Goal: Task Accomplishment & Management: Manage account settings

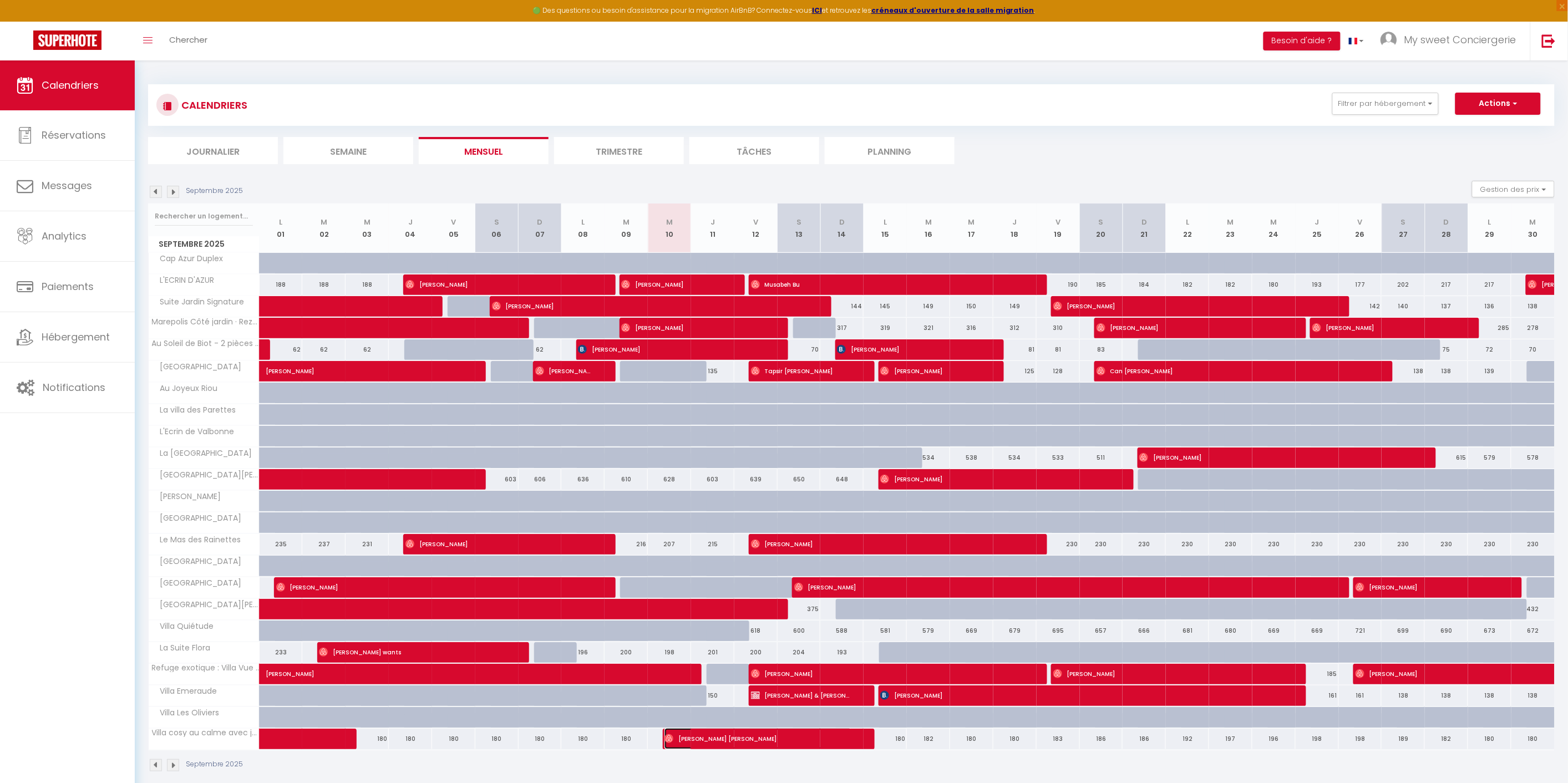
drag, startPoint x: 725, startPoint y: 738, endPoint x: 741, endPoint y: 738, distance: 16.0
click at [725, 738] on span "[PERSON_NAME] [PERSON_NAME]" at bounding box center [758, 739] width 188 height 21
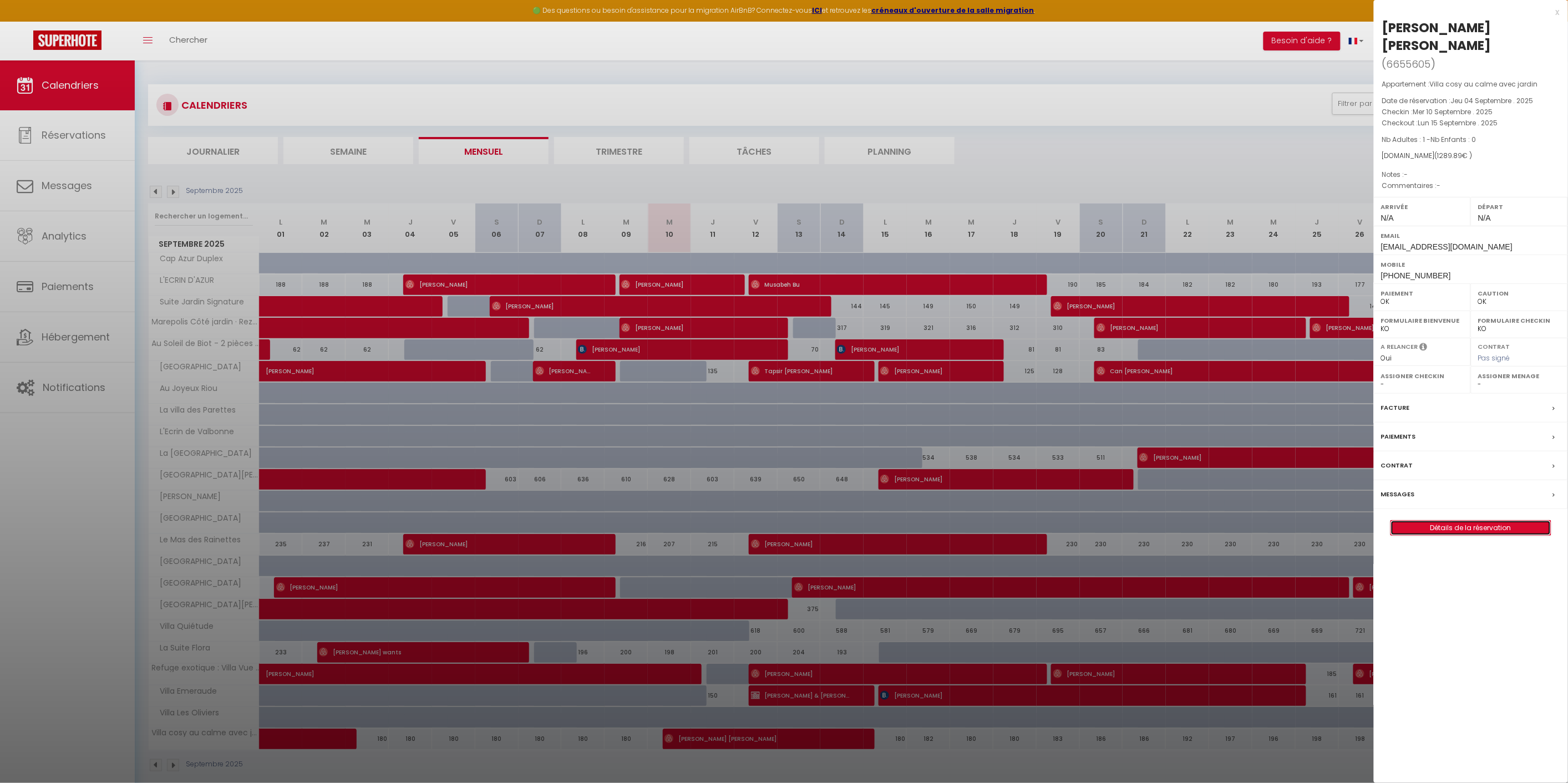
click at [1489, 521] on link "Détails de la réservation" at bounding box center [1471, 528] width 159 height 14
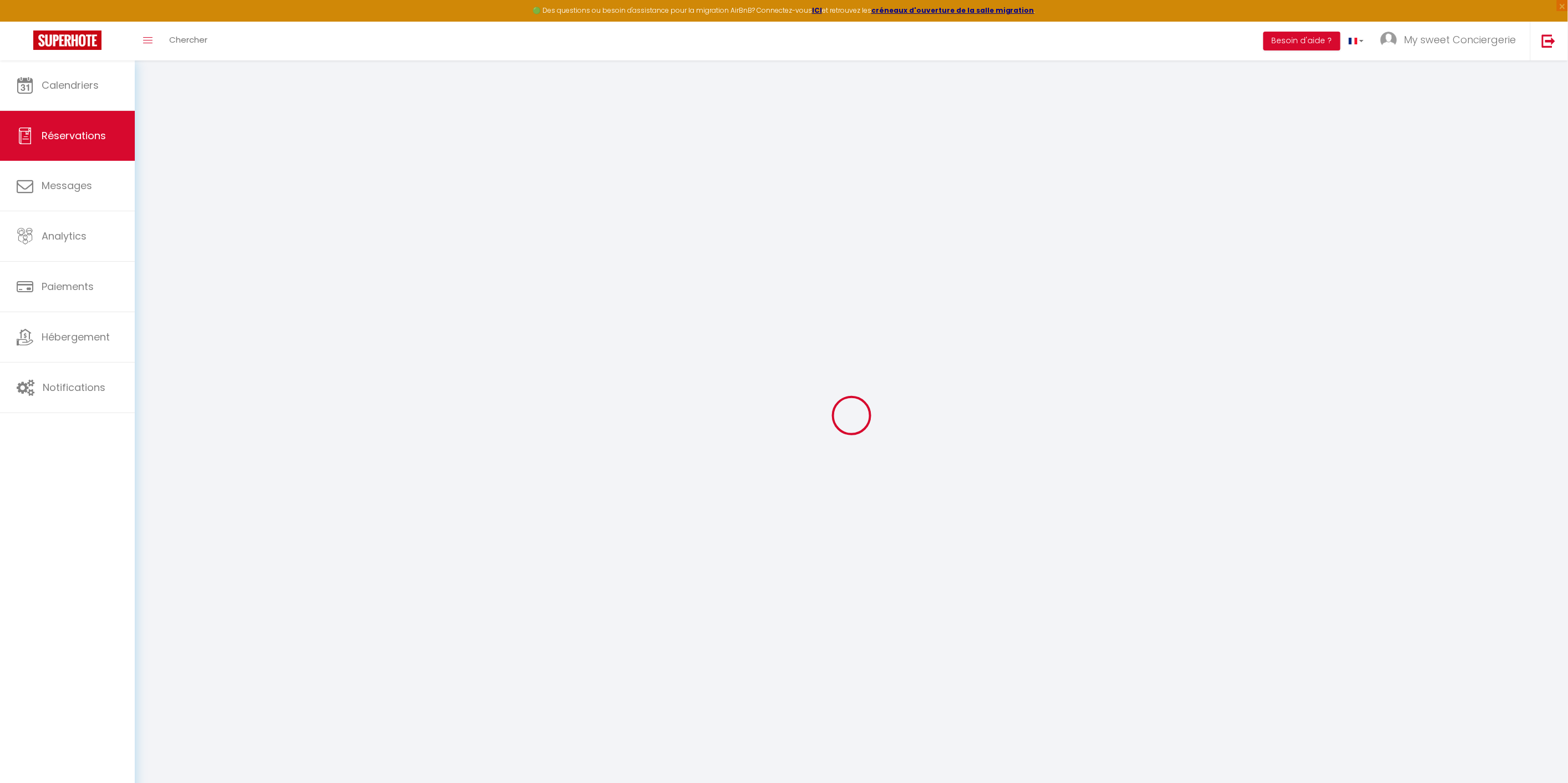
select select
checkbox input "false"
select select
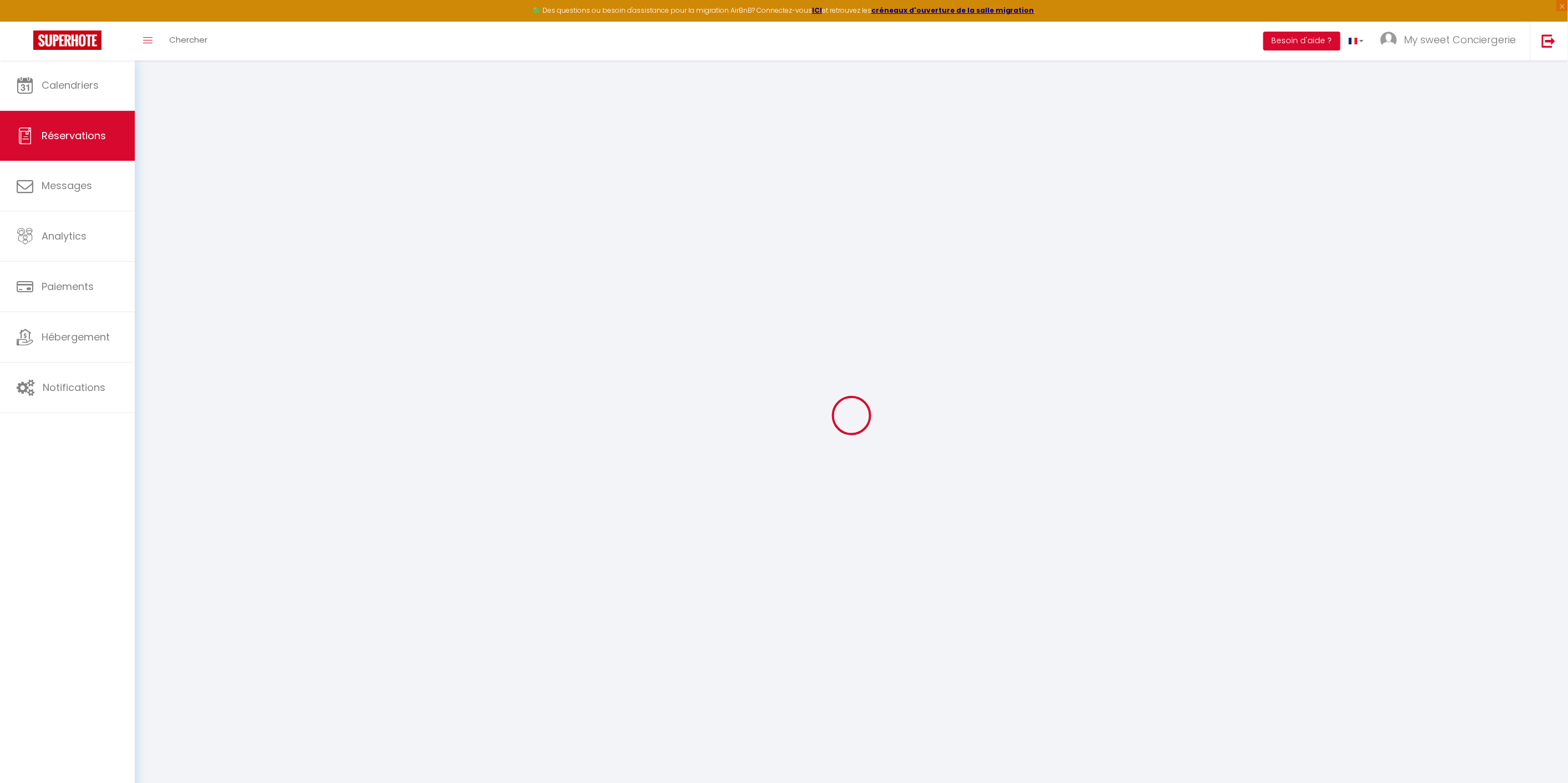
select select
checkbox input "false"
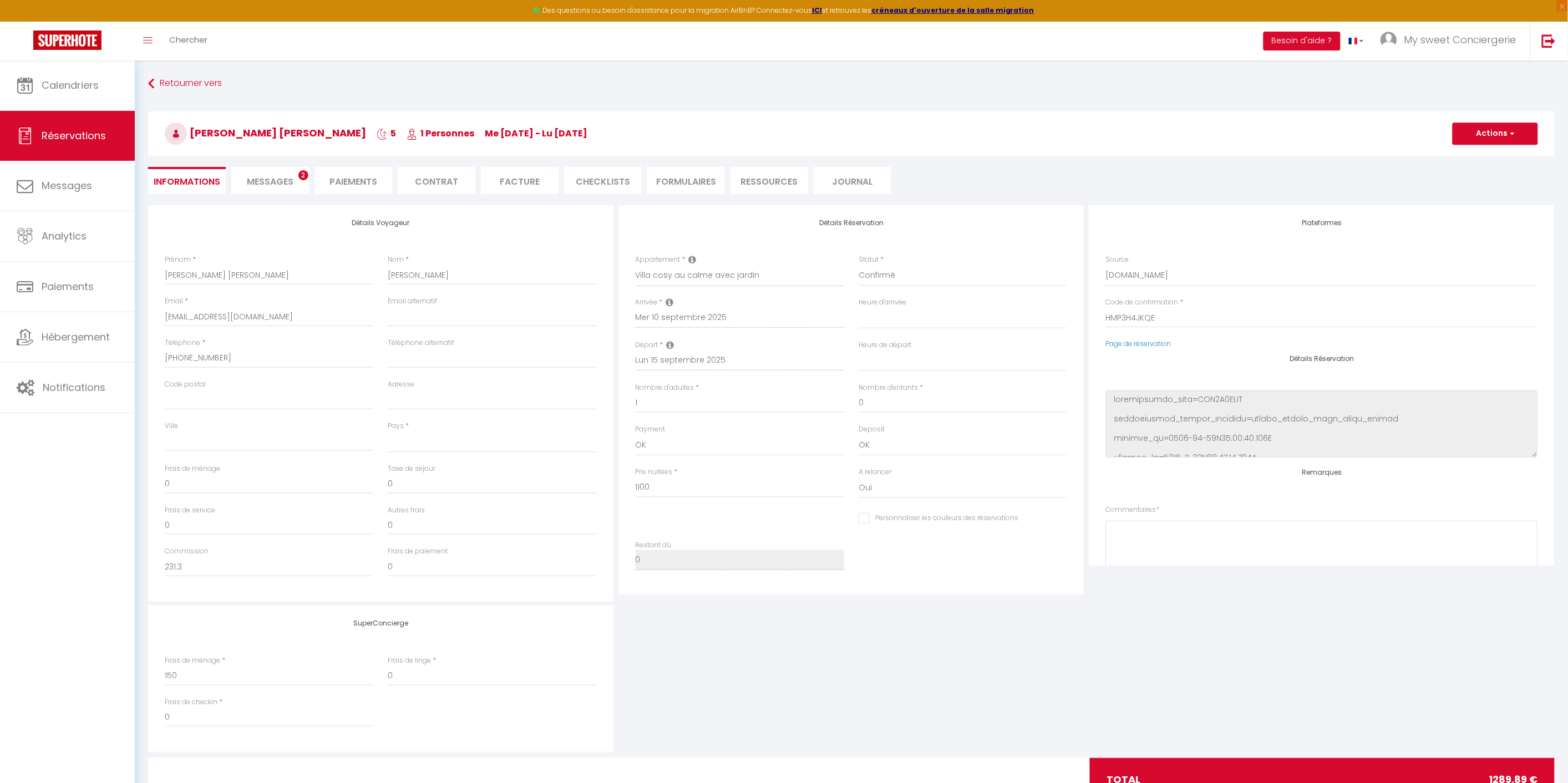
select select
type input "185"
type input "4.89"
select select
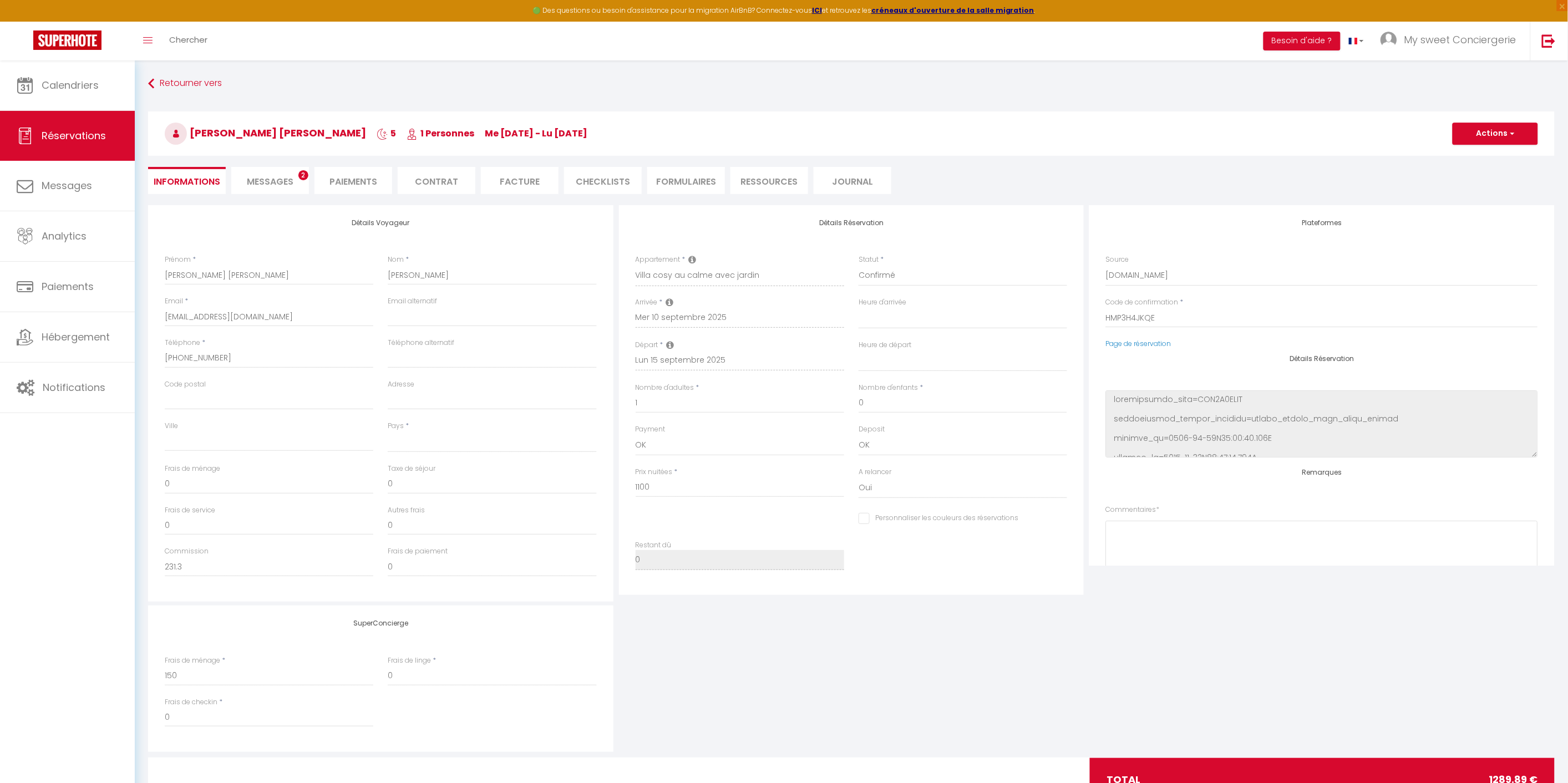
checkbox input "false"
select select
checkbox input "false"
select select
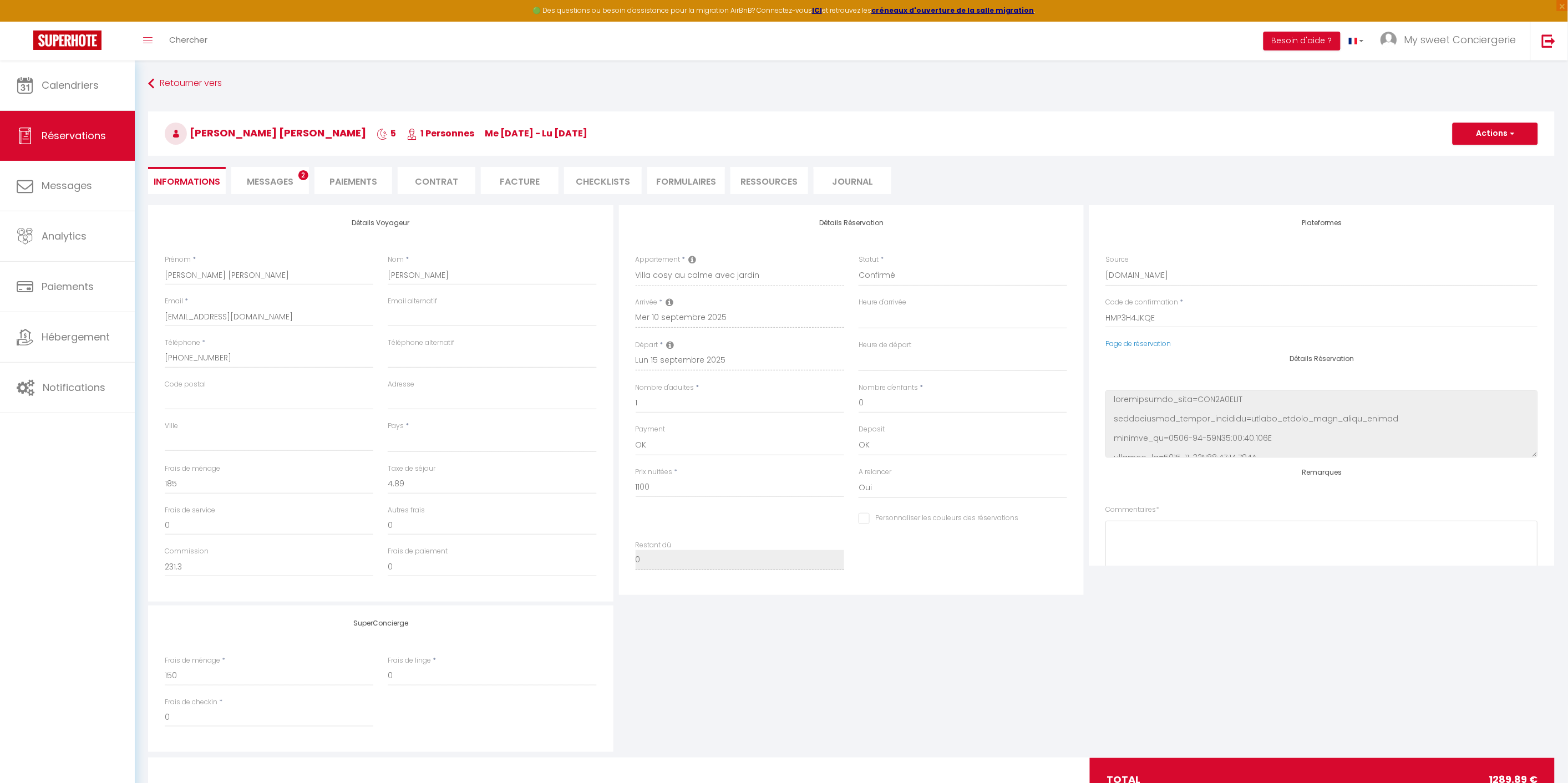
click at [267, 179] on span "Messages" at bounding box center [270, 182] width 47 height 13
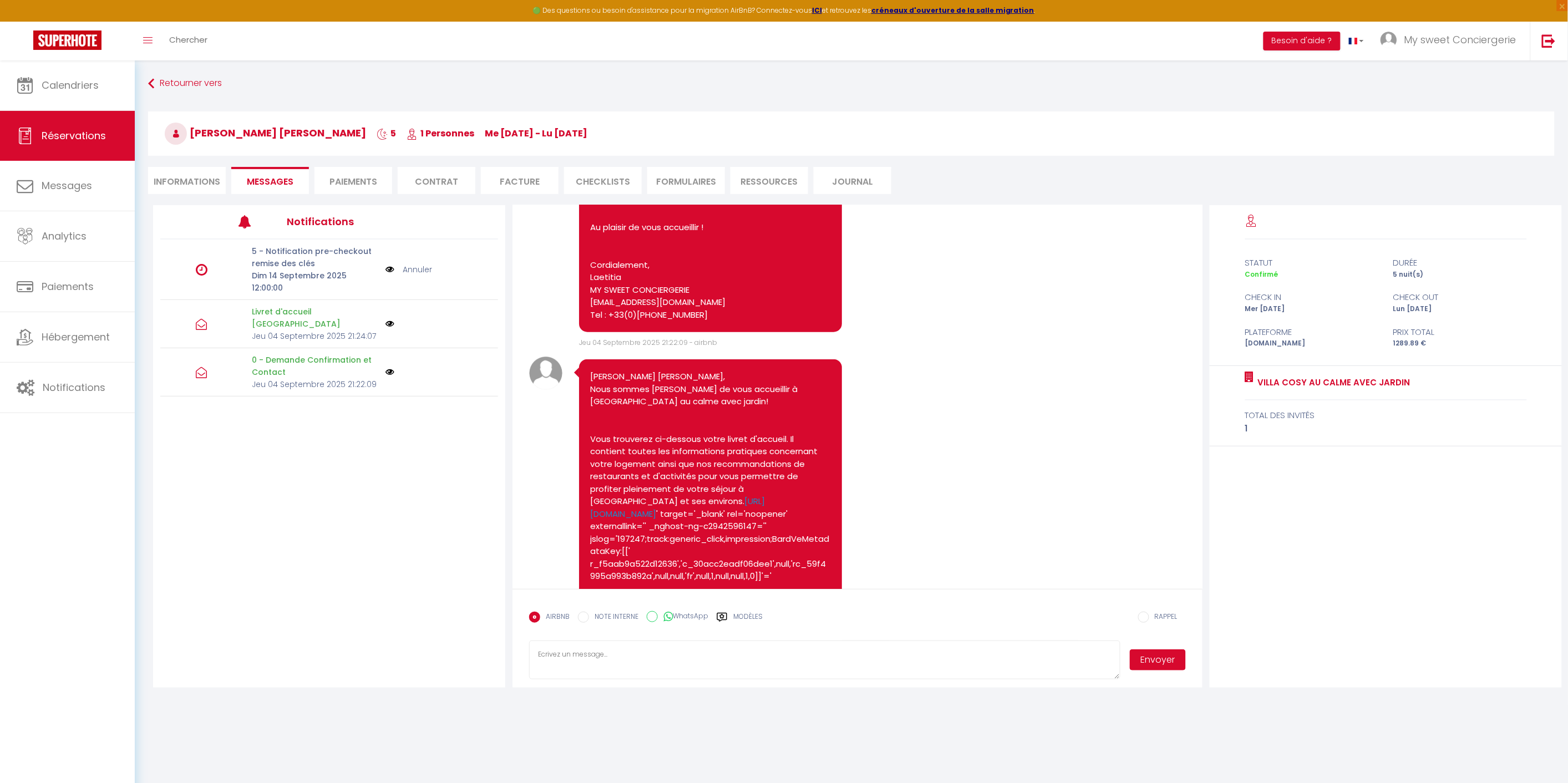
scroll to position [740, 0]
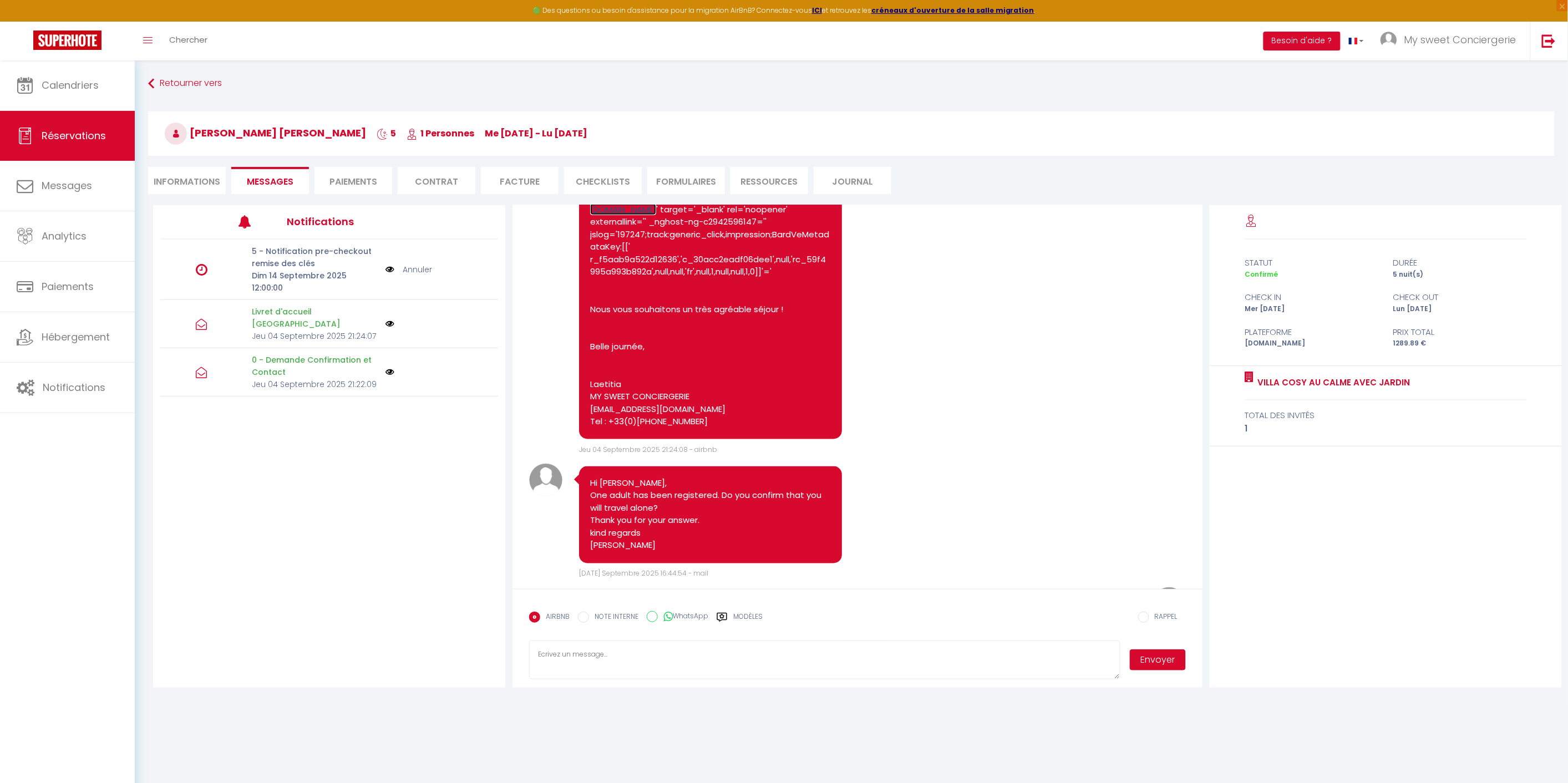
click at [635, 215] on link "[URL][DOMAIN_NAME]" at bounding box center [677, 203] width 175 height 24
click at [59, 96] on link "Calendriers" at bounding box center [67, 85] width 134 height 50
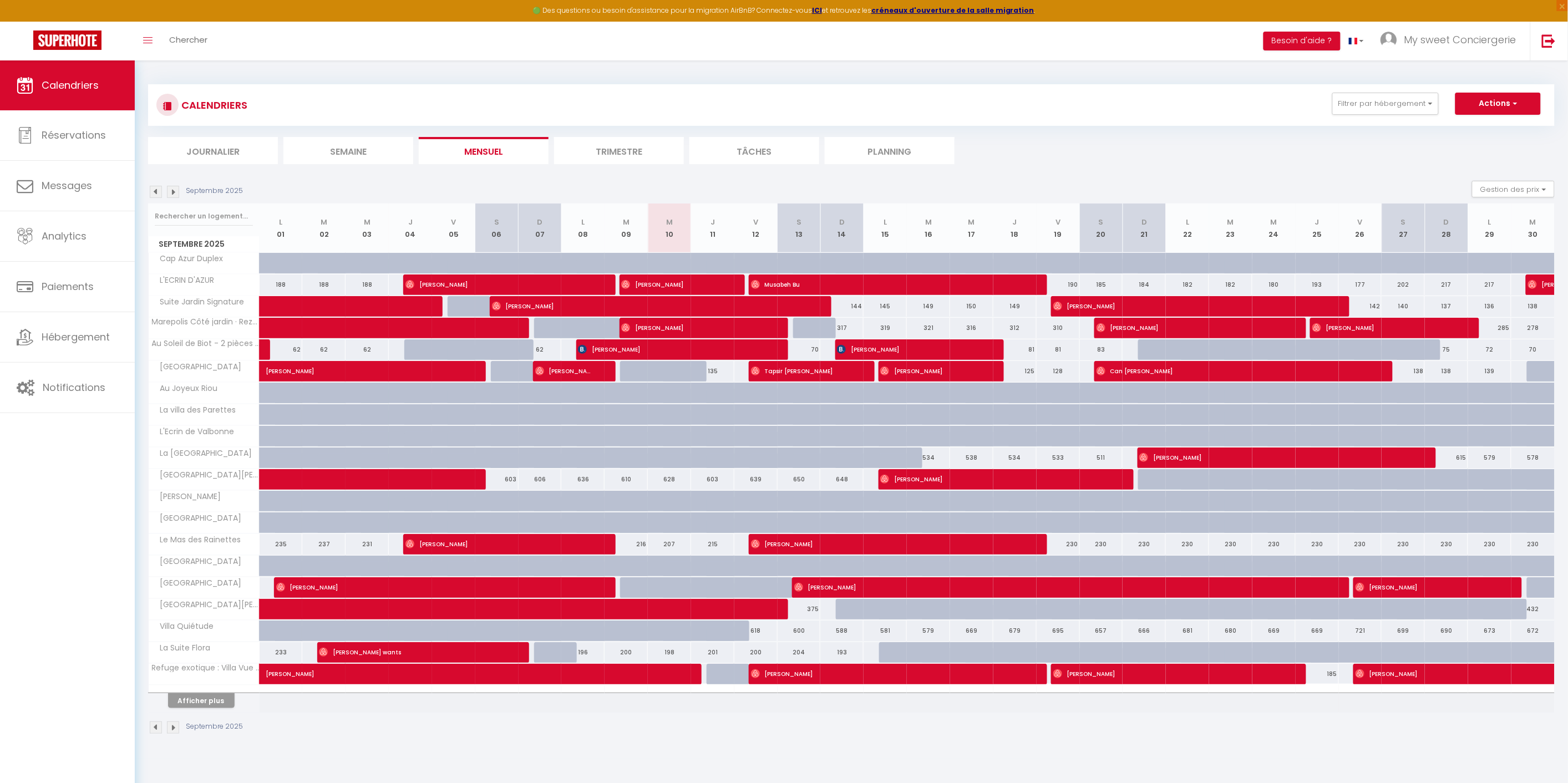
click at [336, 148] on li "Semaine" at bounding box center [348, 150] width 130 height 27
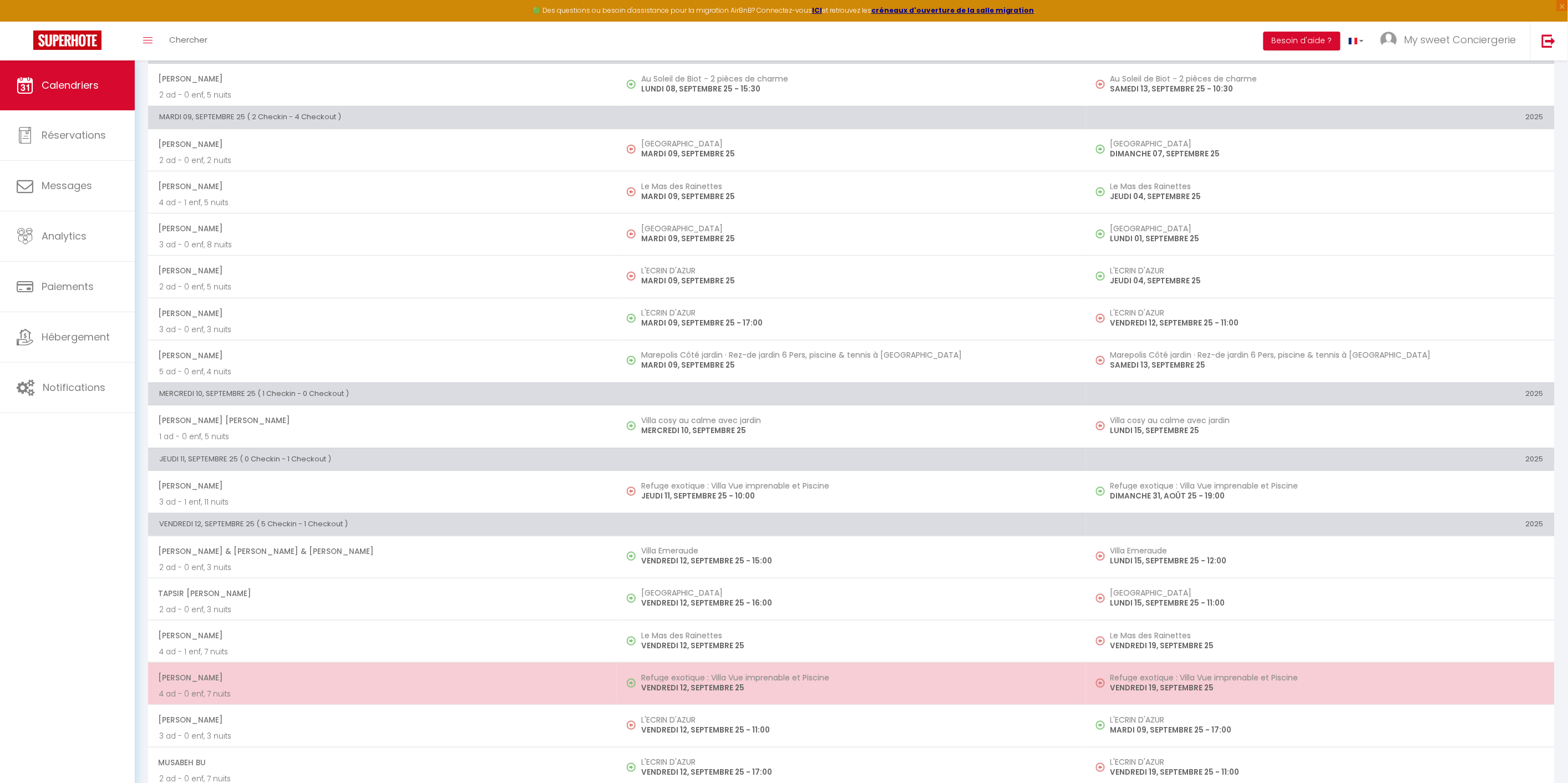
scroll to position [185, 0]
